Goal: Task Accomplishment & Management: Complete application form

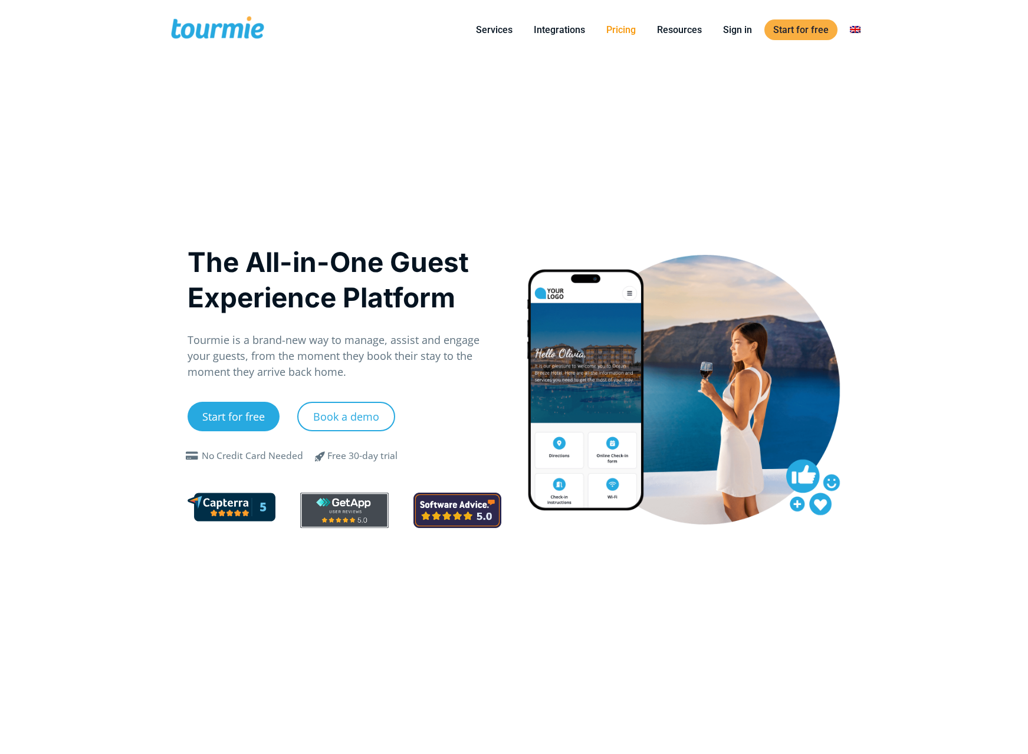
click at [614, 35] on link "Pricing" at bounding box center [621, 29] width 47 height 15
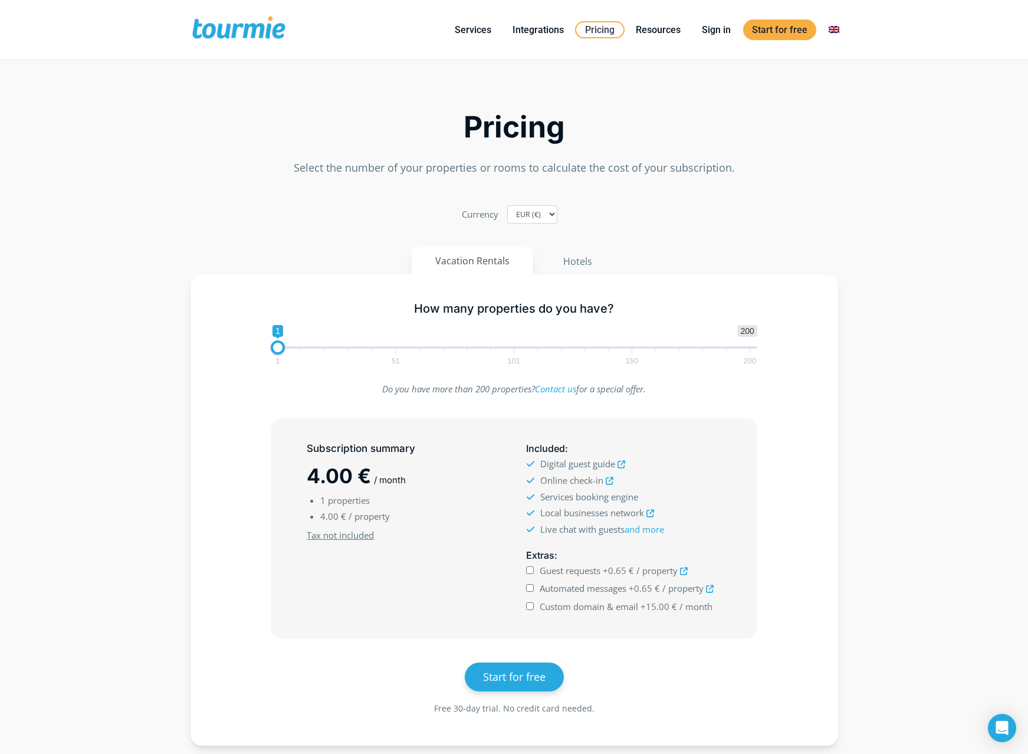
checkbox input "true"
click at [510, 348] on span "1 200 0 0 1 1 51 101 150 200" at bounding box center [514, 344] width 487 height 38
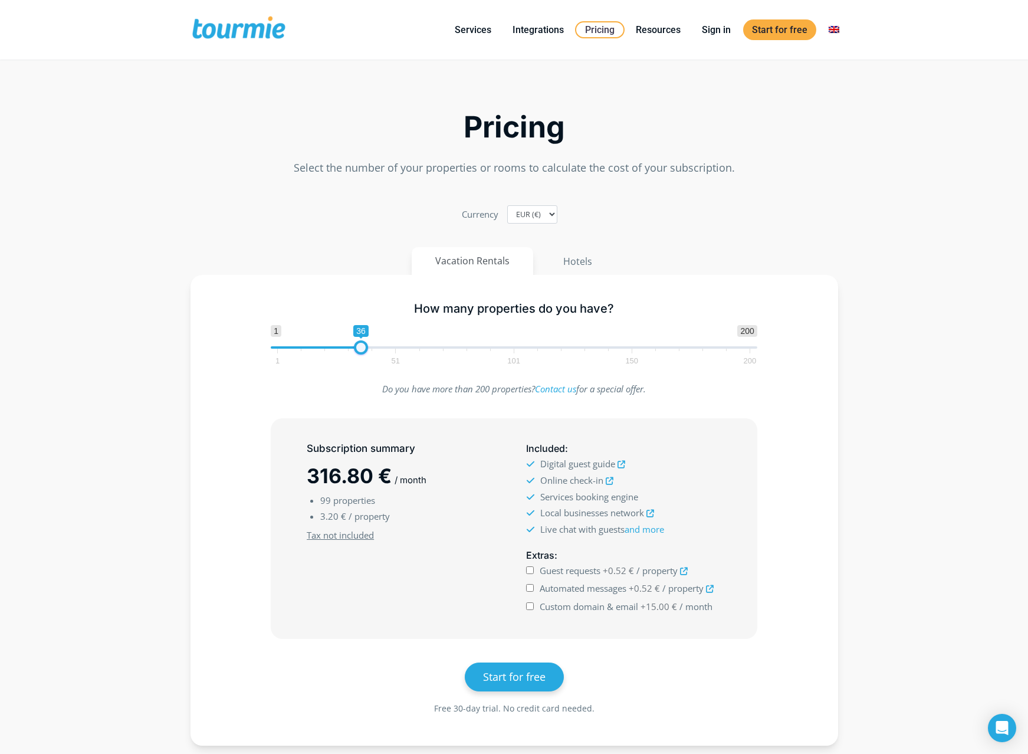
type input "22"
drag, startPoint x: 510, startPoint y: 348, endPoint x: 328, endPoint y: 346, distance: 181.7
click at [328, 346] on span at bounding box center [328, 347] width 14 height 14
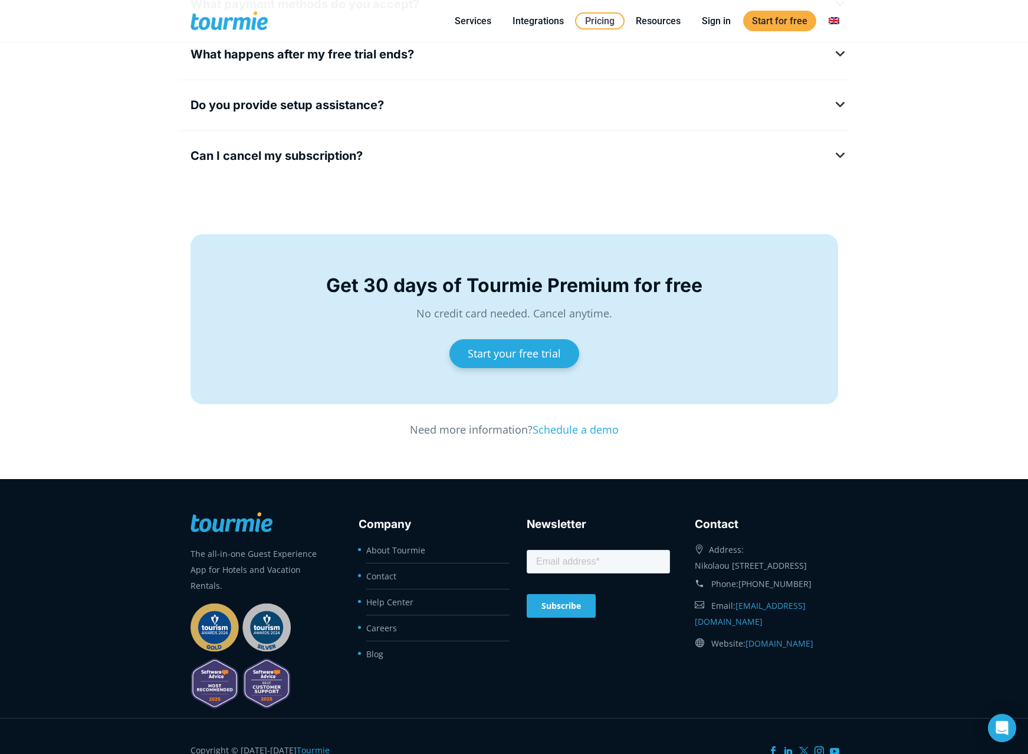
scroll to position [1792, 0]
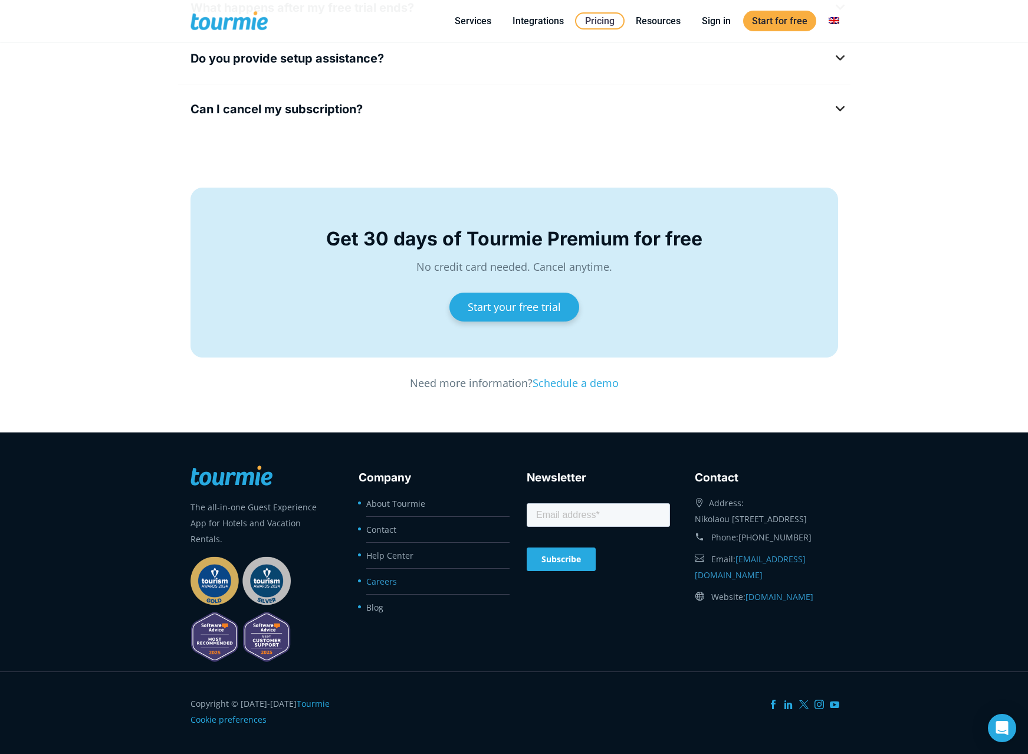
click at [381, 583] on link "Careers" at bounding box center [381, 581] width 31 height 11
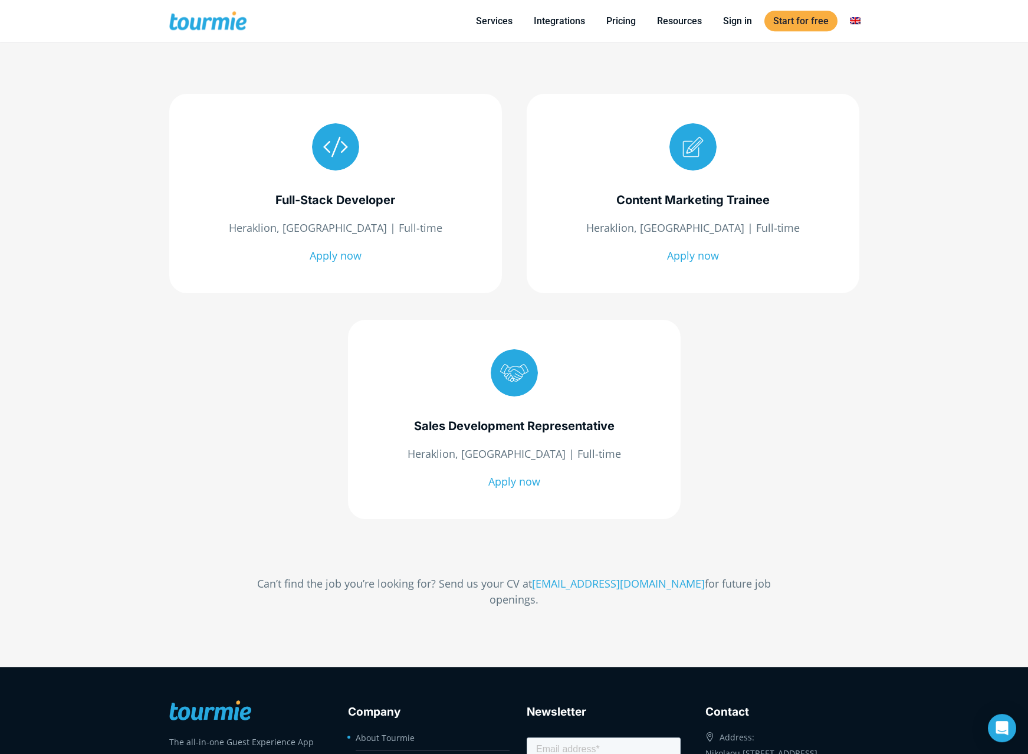
scroll to position [60, 0]
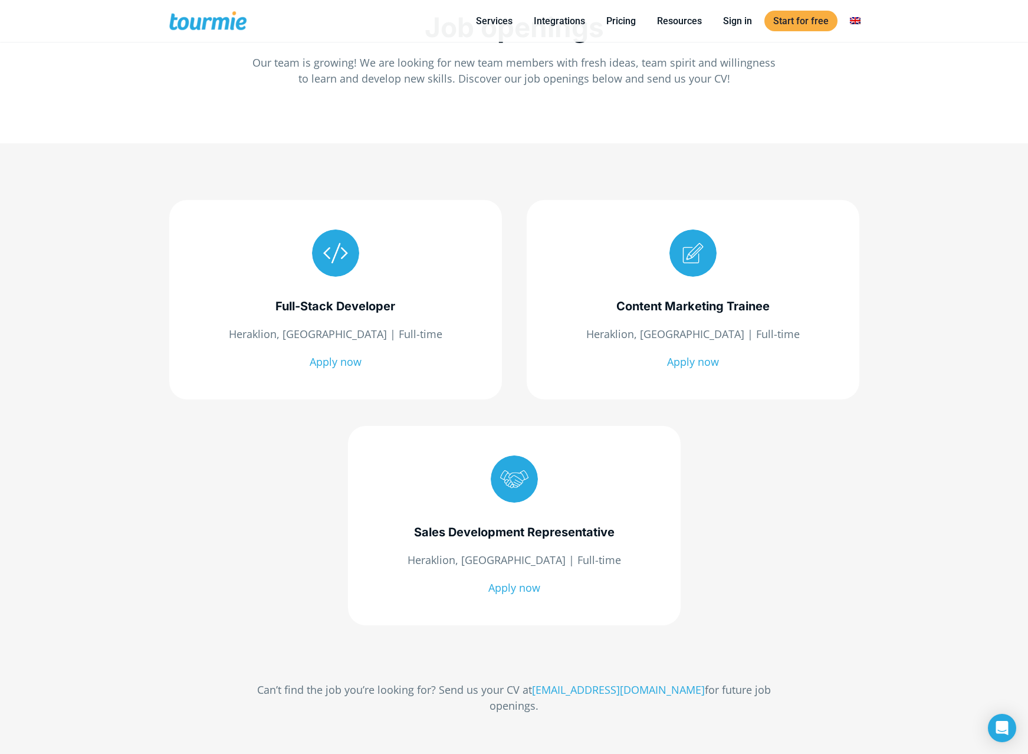
click at [311, 311] on span "Full-Stack Developer" at bounding box center [336, 306] width 120 height 14
click at [330, 252] on div at bounding box center [335, 252] width 47 height 47
click at [336, 360] on link "Apply now" at bounding box center [336, 362] width 52 height 14
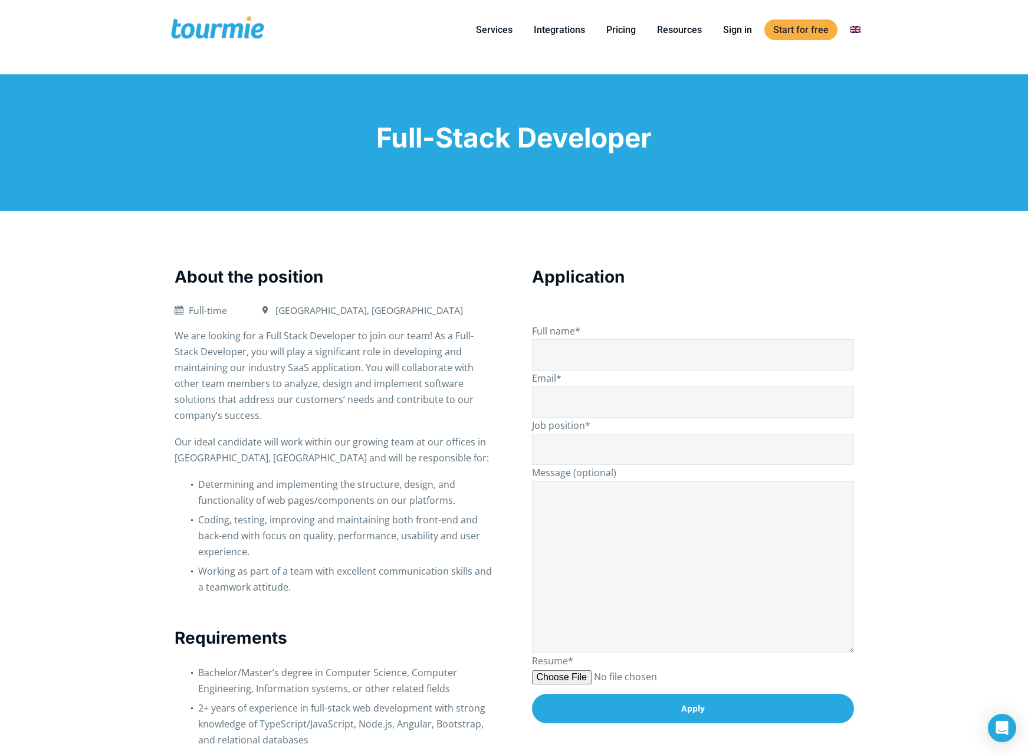
checkbox input "true"
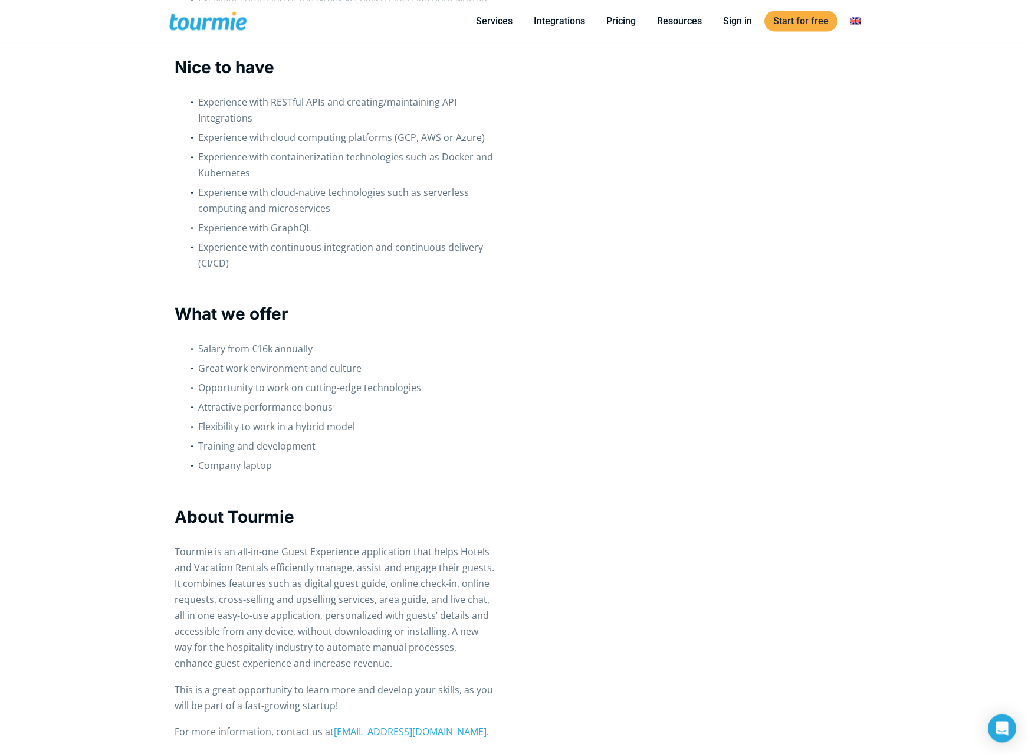
scroll to position [1023, 0]
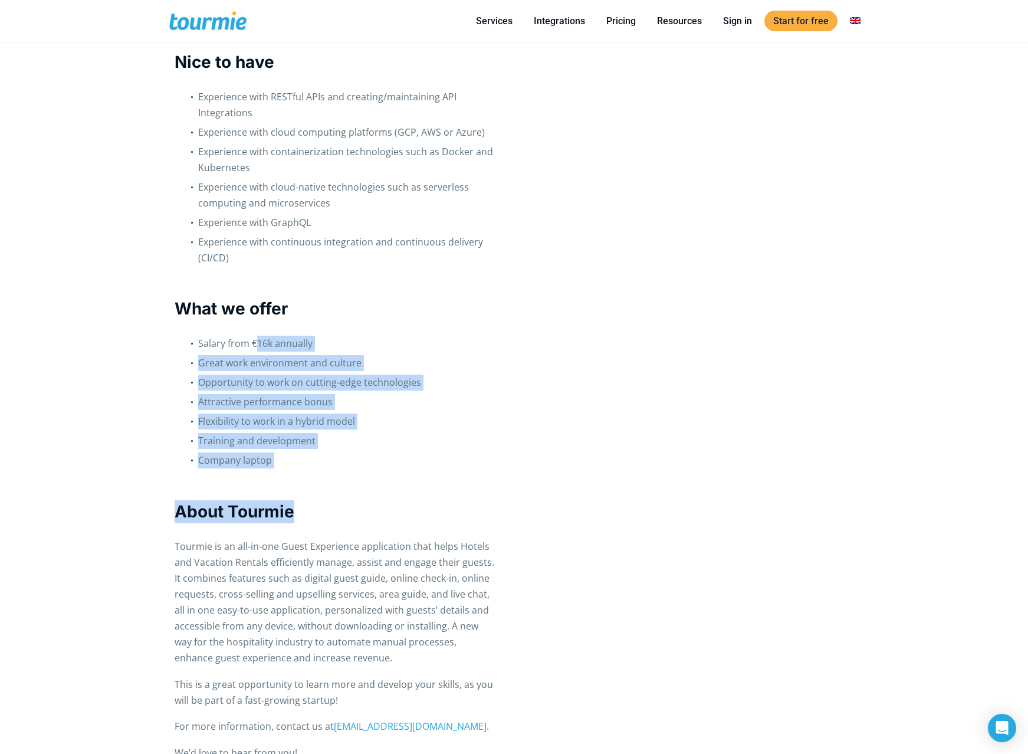
drag, startPoint x: 255, startPoint y: 330, endPoint x: 353, endPoint y: 460, distance: 162.6
click at [369, 478] on div "About the position   Full-time   [GEOGRAPHIC_DATA], [GEOGRAPHIC_DATA] We ar…" at bounding box center [336, 2] width 322 height 1519
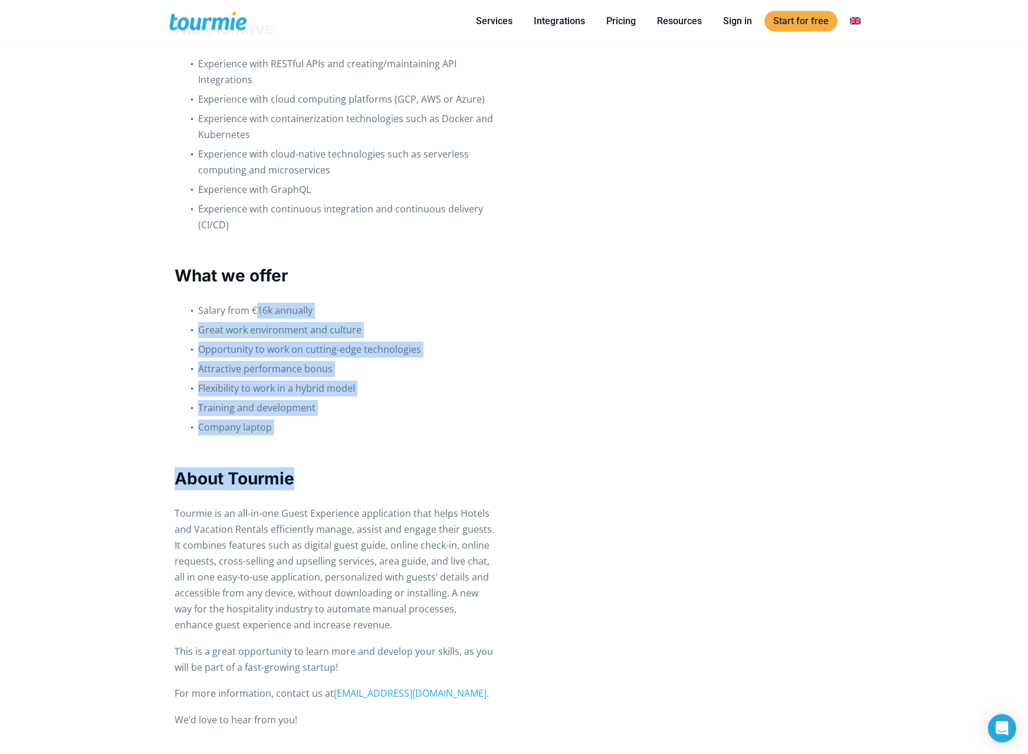
scroll to position [1264, 0]
